Goal: Navigation & Orientation: Find specific page/section

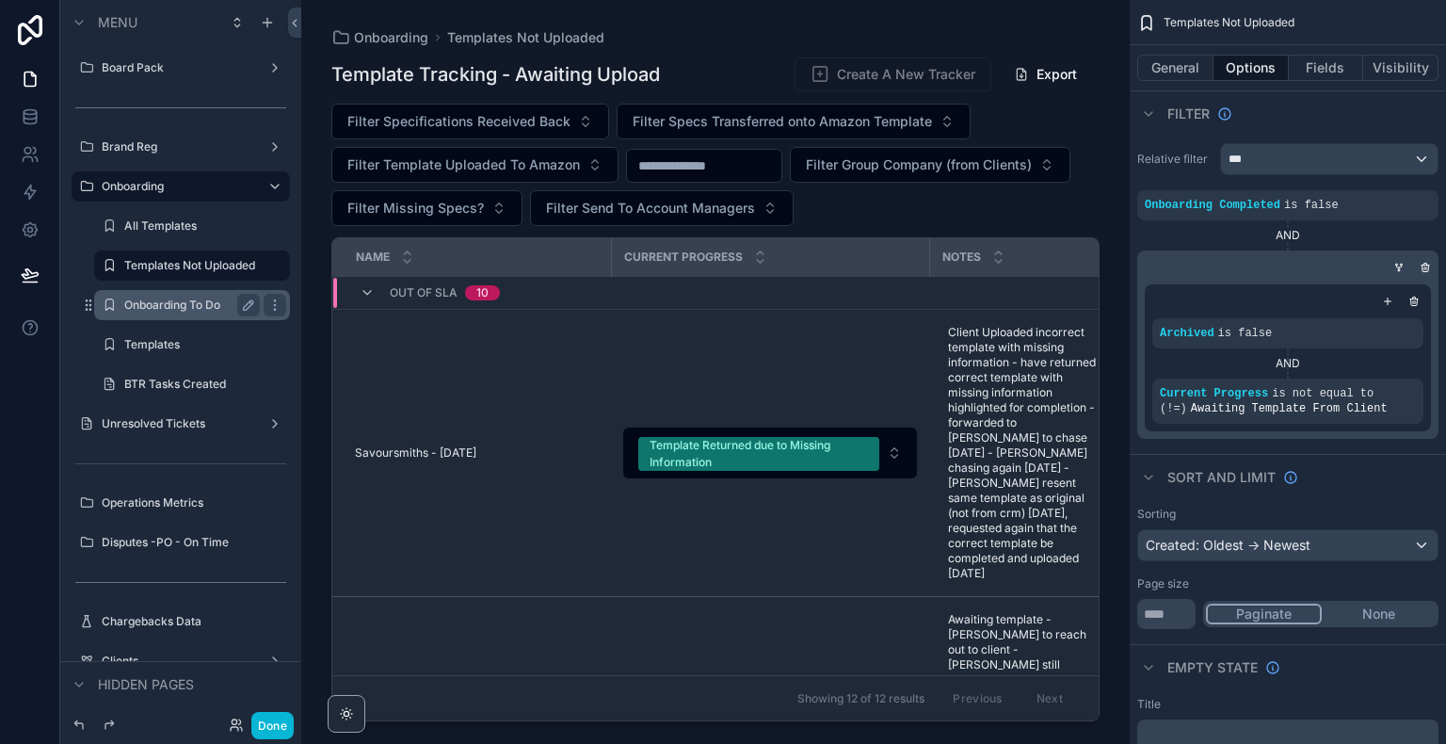
click at [149, 298] on label "Onboarding To Do" at bounding box center [188, 304] width 128 height 15
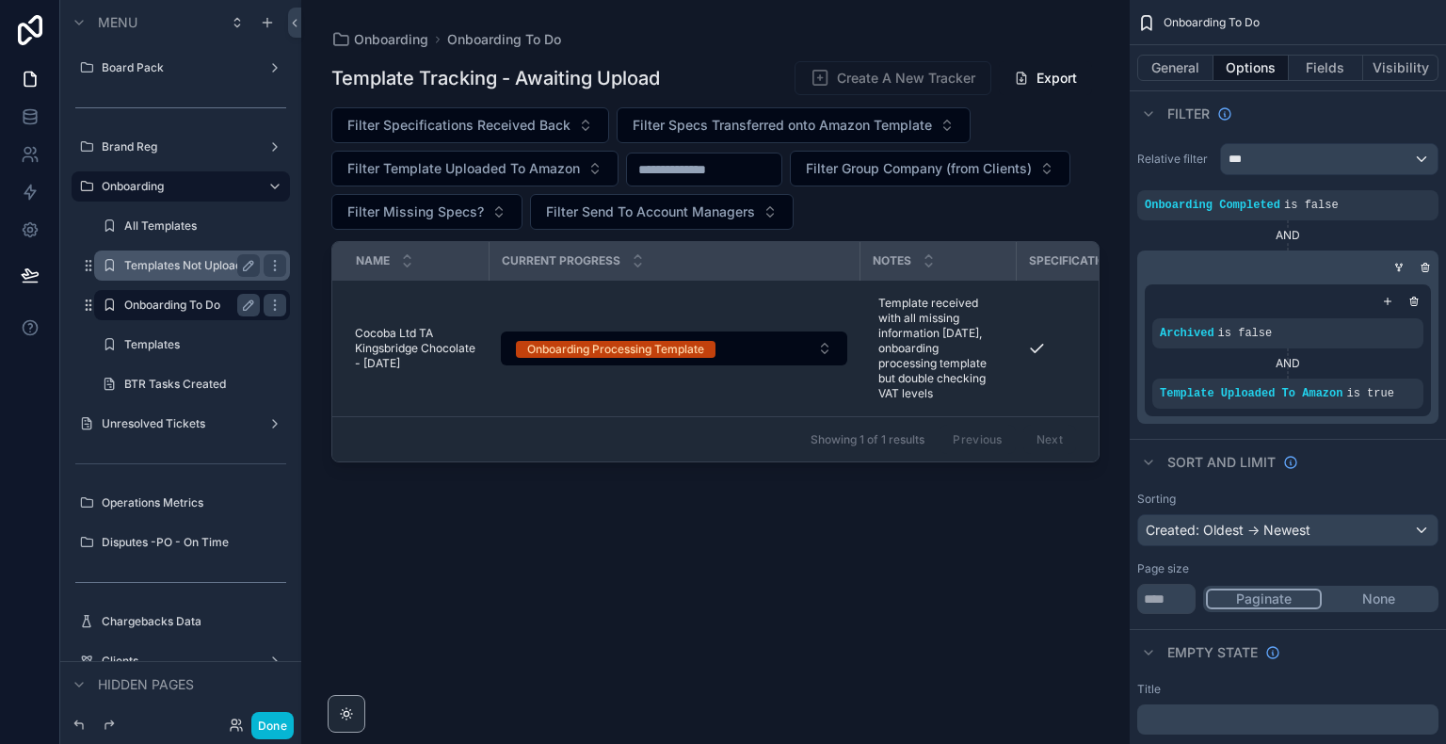
click at [145, 264] on label "Templates Not Uploaded" at bounding box center [189, 265] width 131 height 15
